Goal: Task Accomplishment & Management: Use online tool/utility

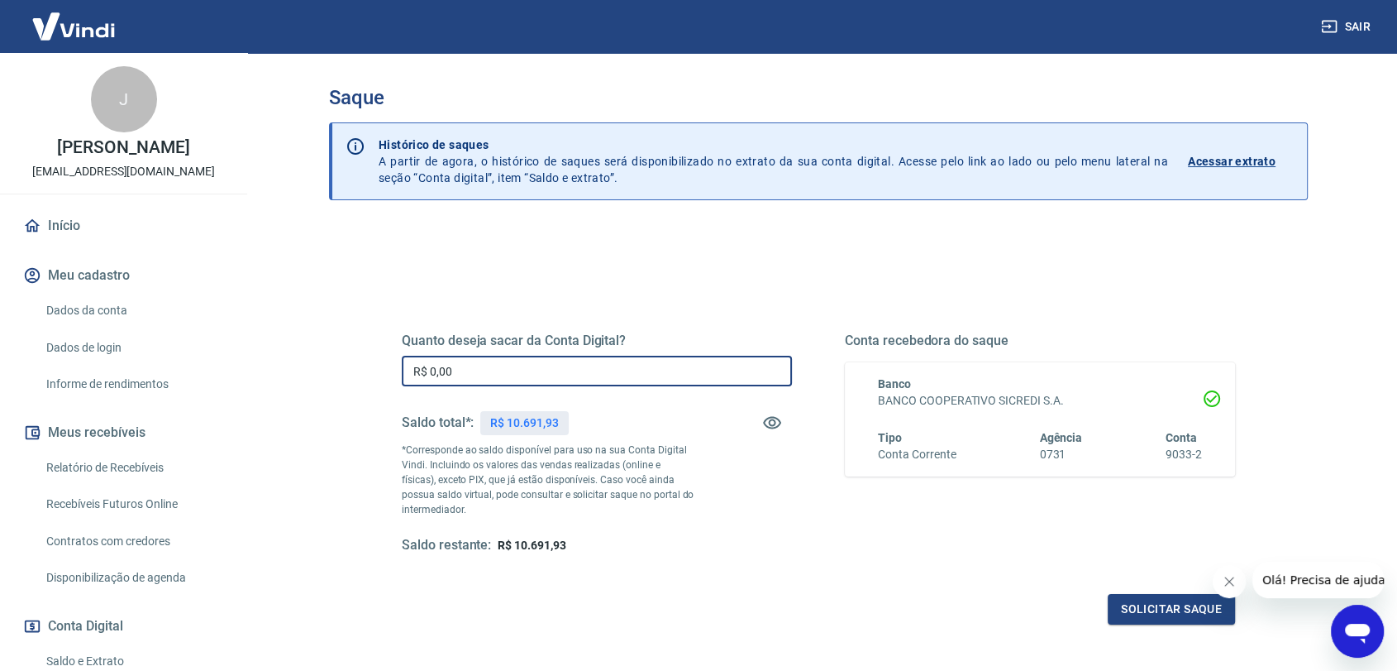
click at [479, 379] on input "R$ 0,00" at bounding box center [597, 371] width 390 height 31
type input "R$ 10.000,00"
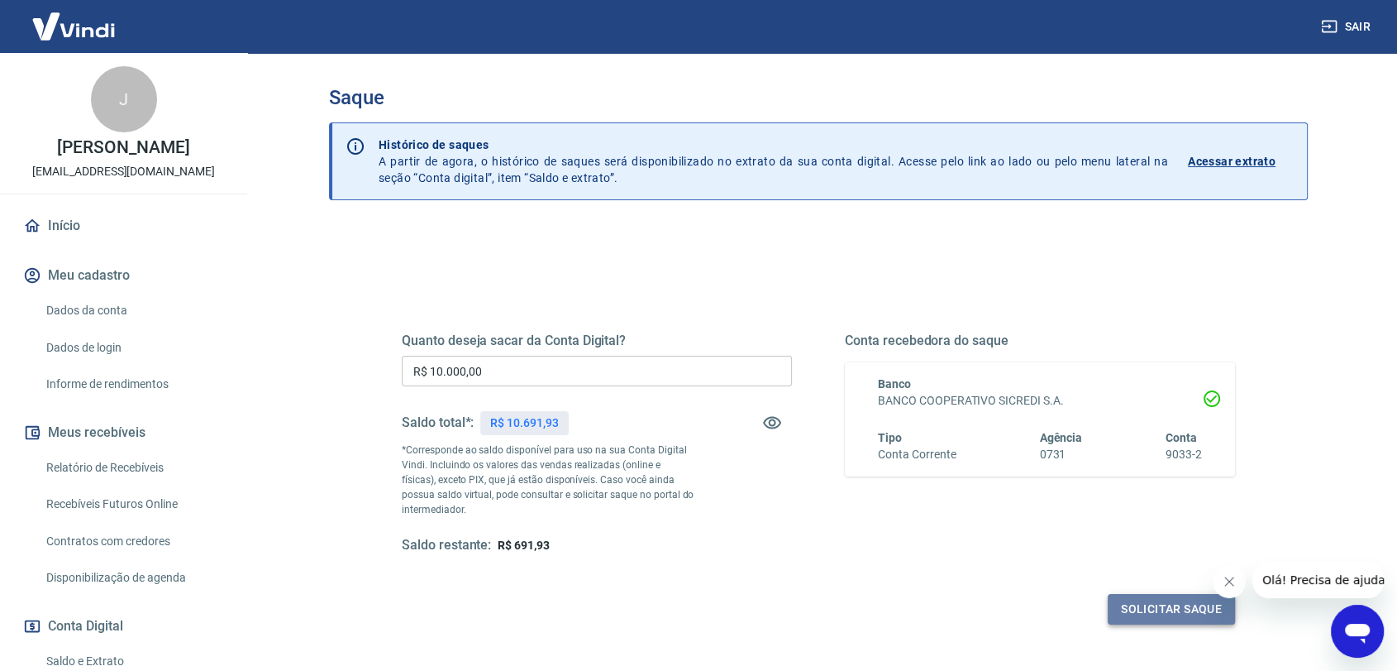
click at [1162, 606] on button "Solicitar saque" at bounding box center [1171, 609] width 127 height 31
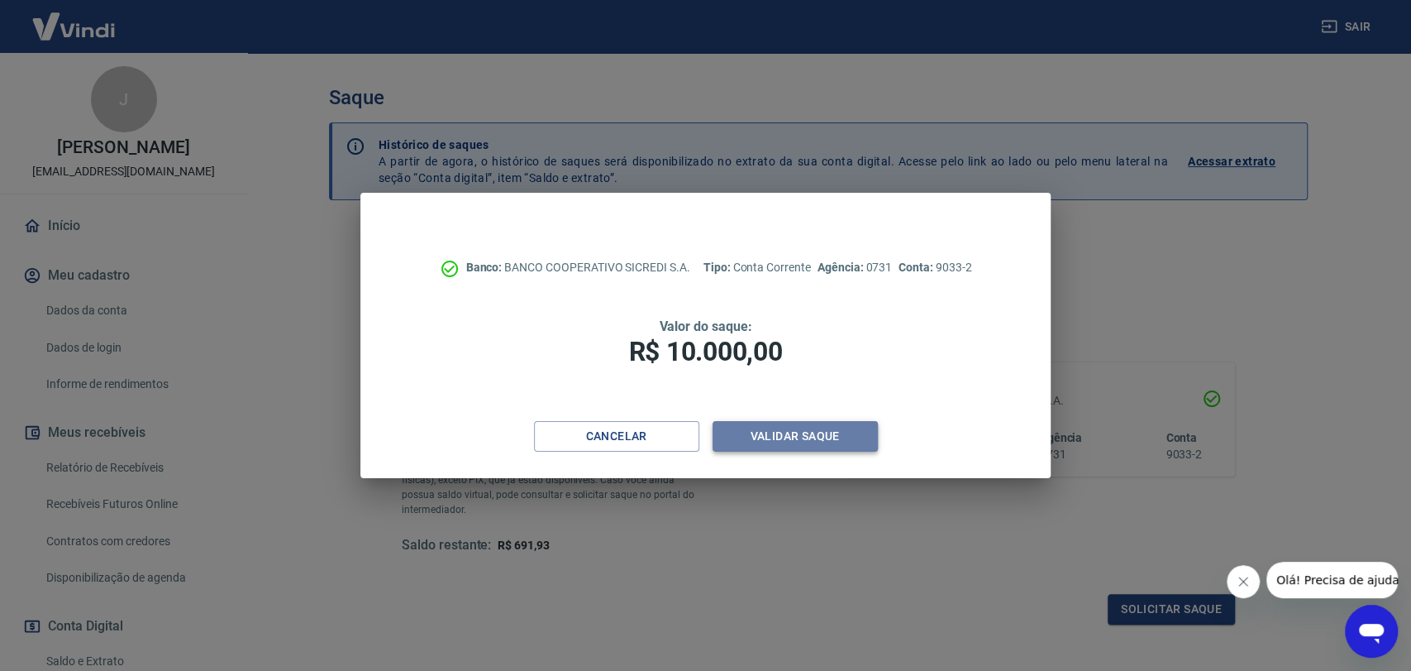
click at [837, 433] on button "Validar saque" at bounding box center [795, 436] width 165 height 31
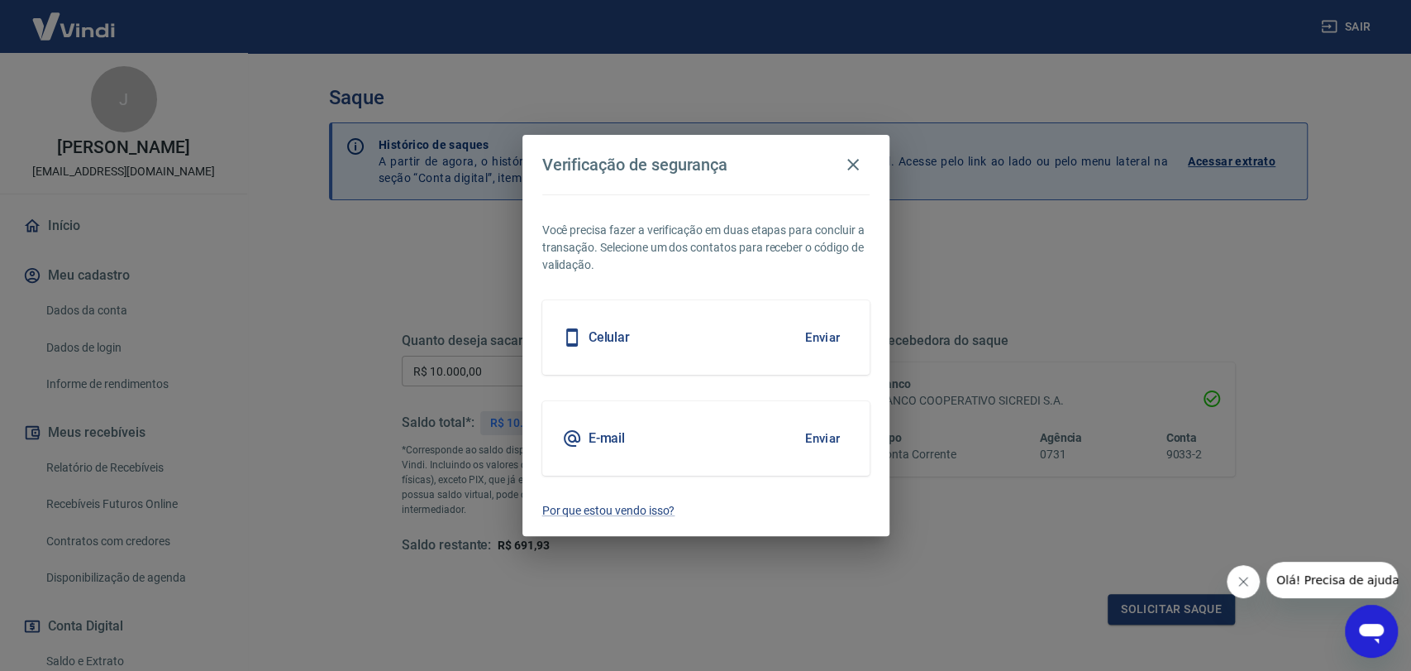
click at [781, 332] on div "Celular Enviar" at bounding box center [705, 337] width 327 height 74
click at [834, 334] on button "Enviar" at bounding box center [823, 337] width 54 height 35
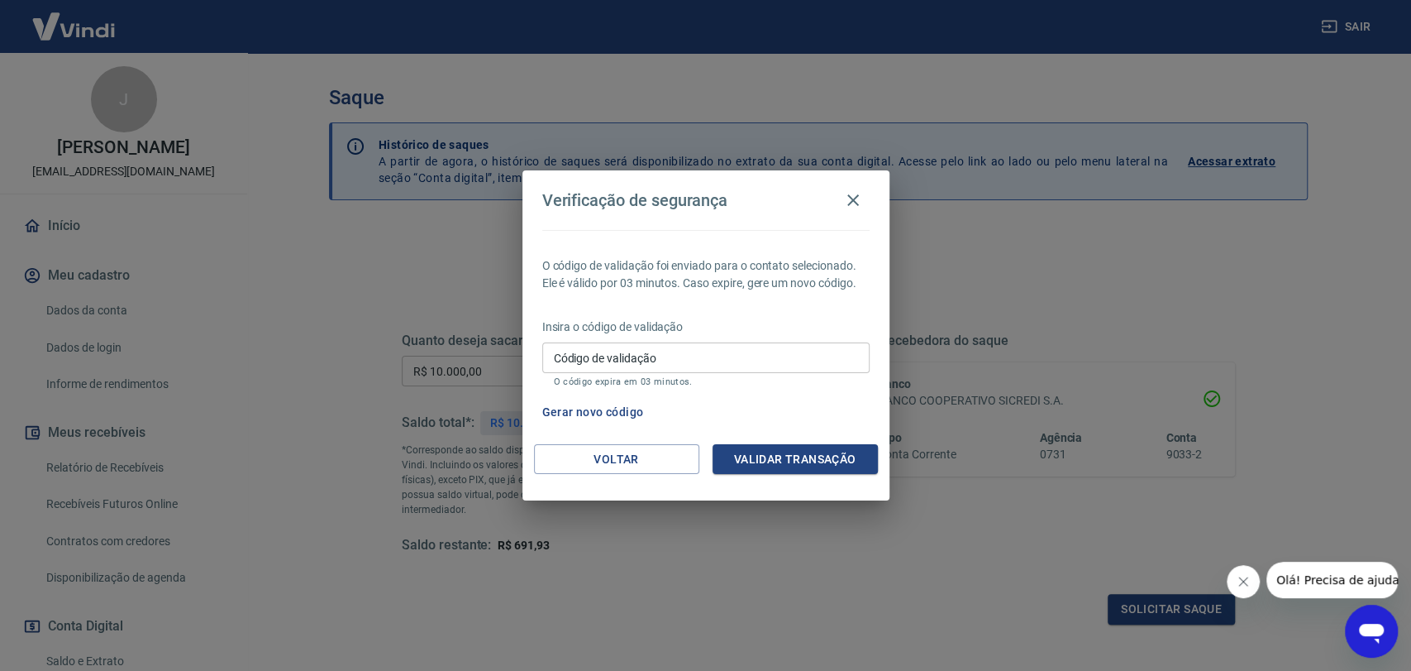
click at [829, 358] on input "Código de validação" at bounding box center [705, 357] width 327 height 31
click at [607, 357] on input "Código de validação" at bounding box center [705, 357] width 327 height 31
type input "511519"
click at [827, 471] on button "Validar transação" at bounding box center [795, 459] width 165 height 31
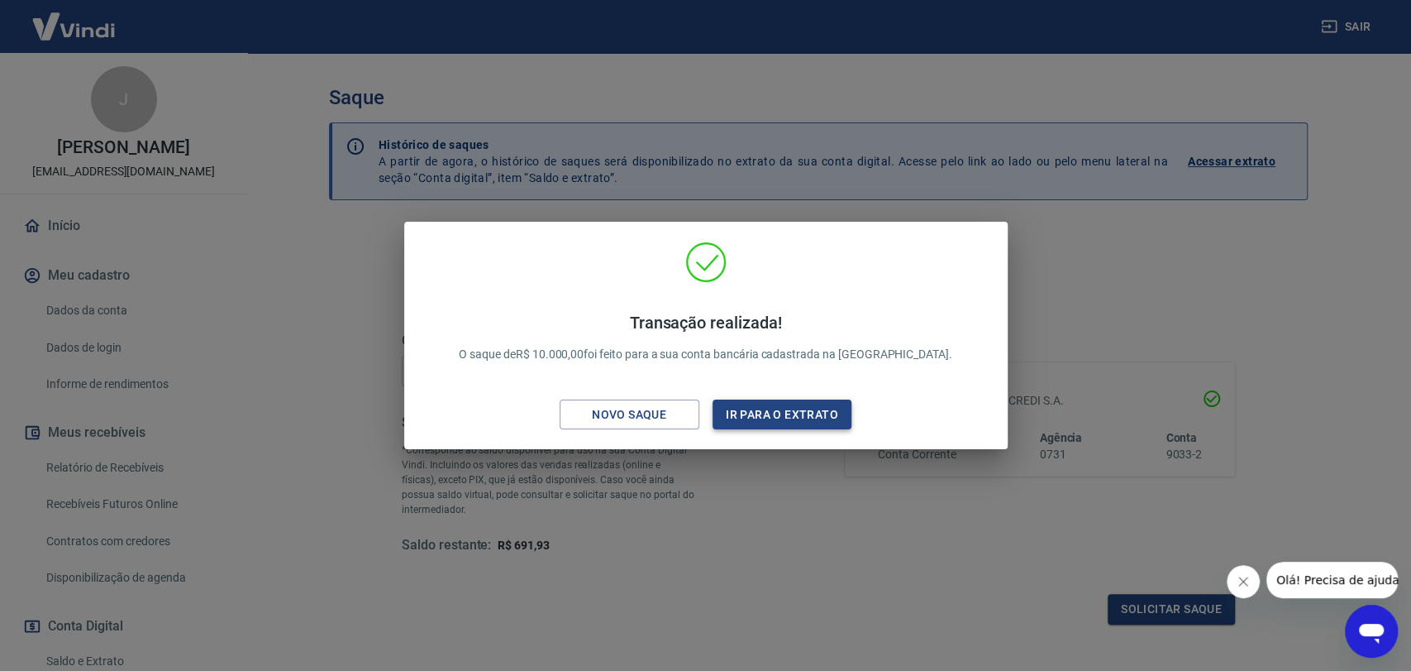
click at [803, 413] on button "Ir para o extrato" at bounding box center [783, 414] width 140 height 31
